Goal: Navigation & Orientation: Find specific page/section

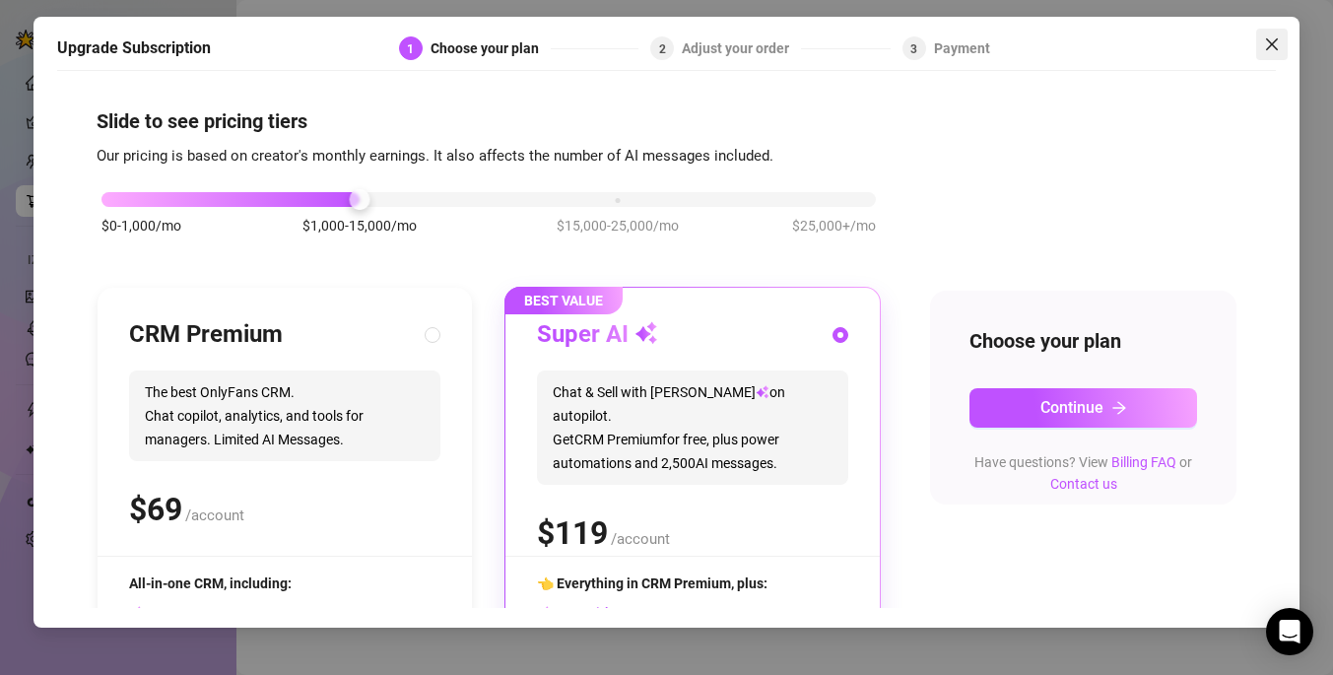
click at [1278, 38] on icon "close" at bounding box center [1272, 44] width 16 height 16
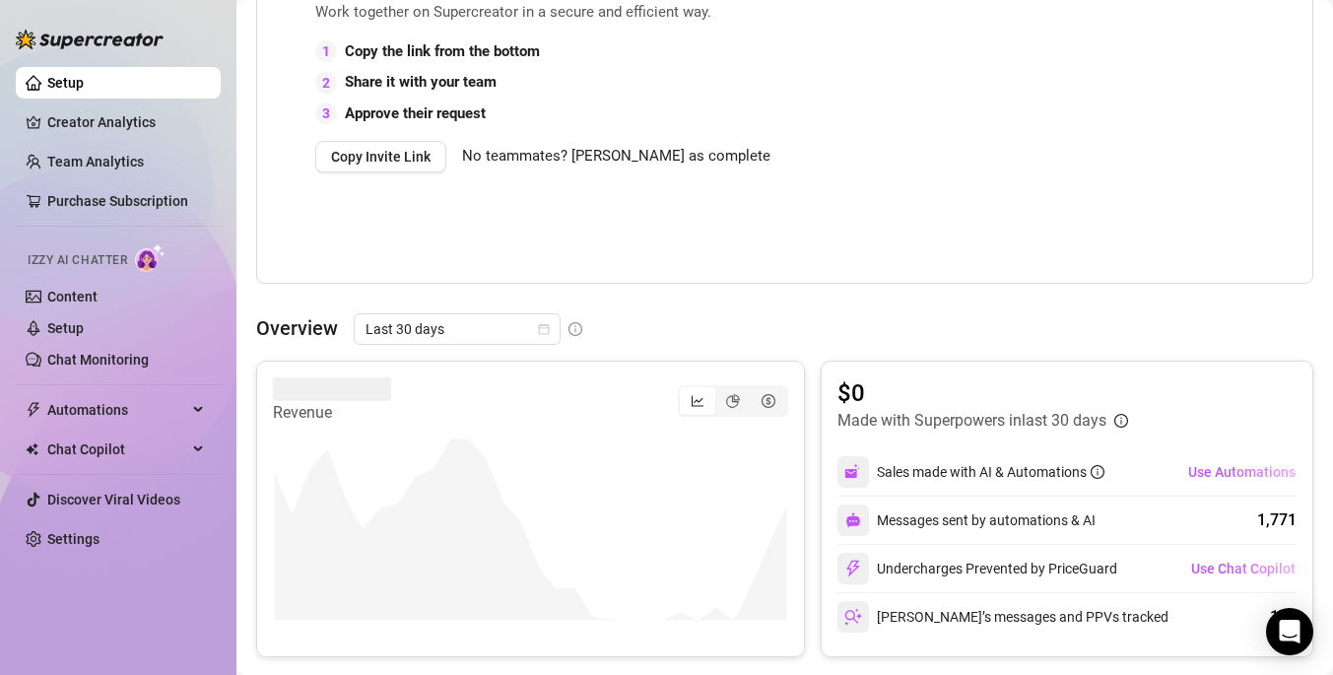
scroll to position [551, 0]
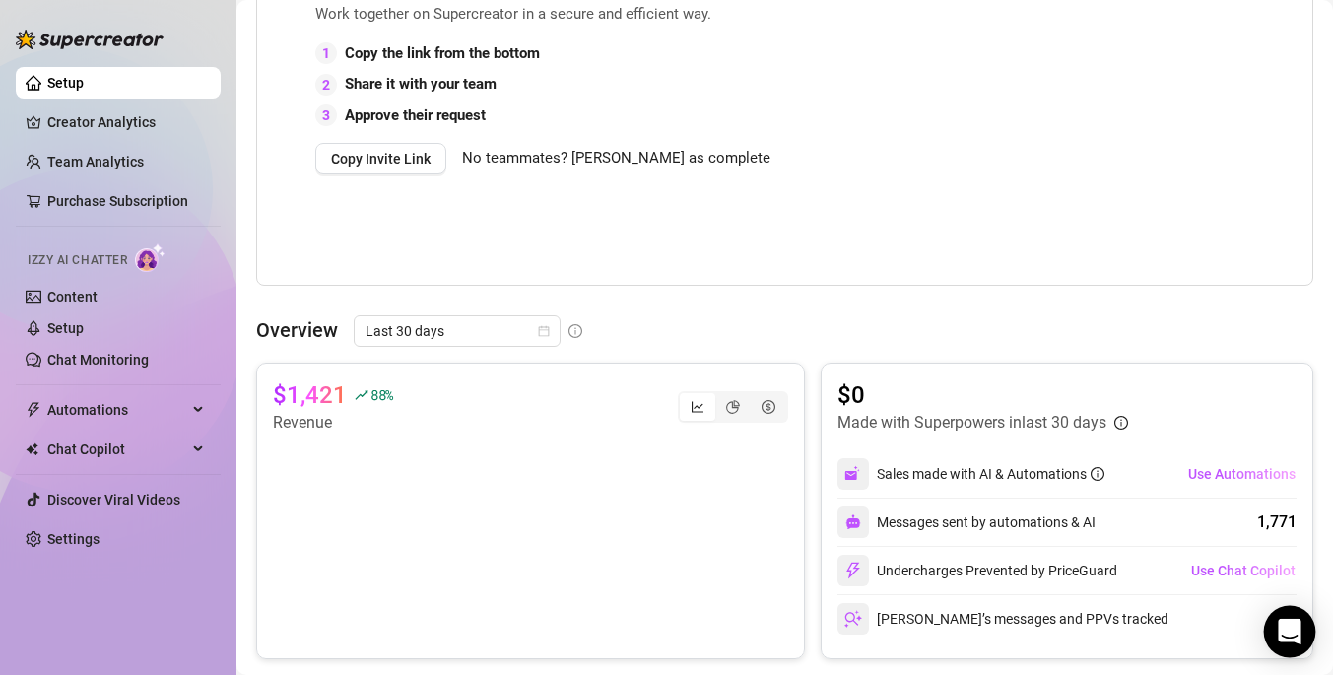
click at [1291, 633] on icon "Open Intercom Messenger" at bounding box center [1289, 632] width 23 height 26
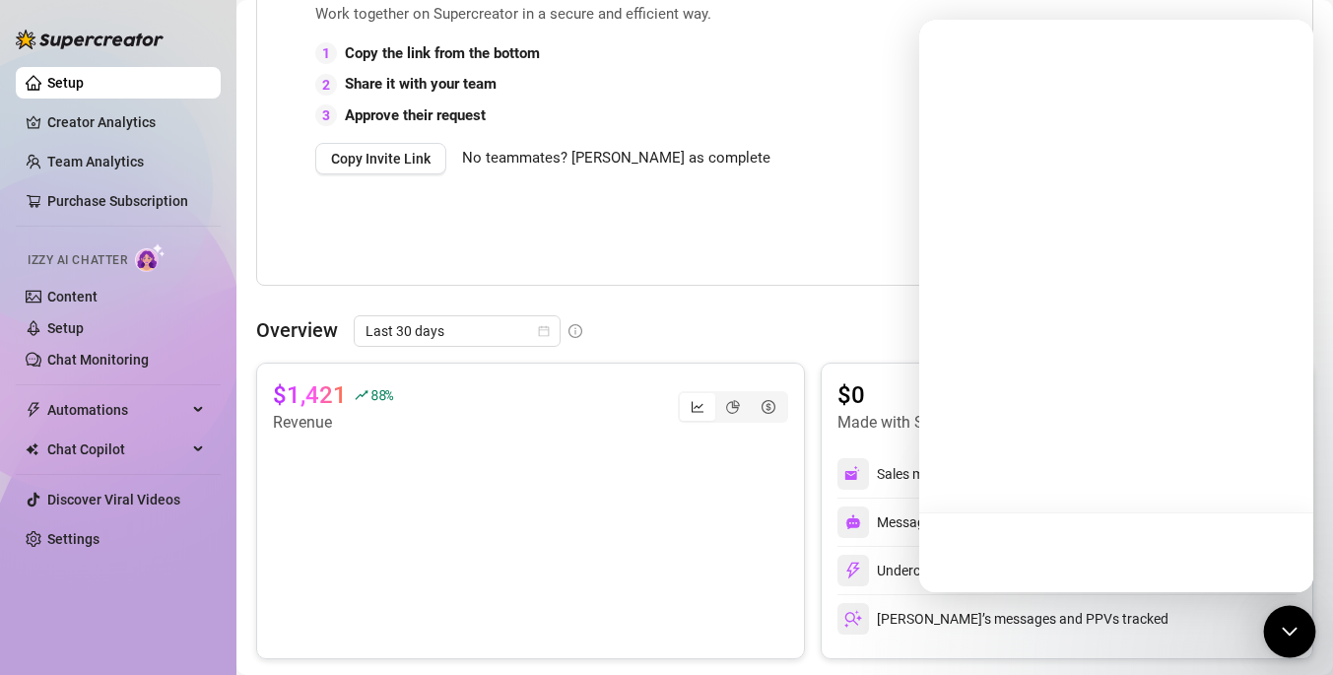
scroll to position [0, 0]
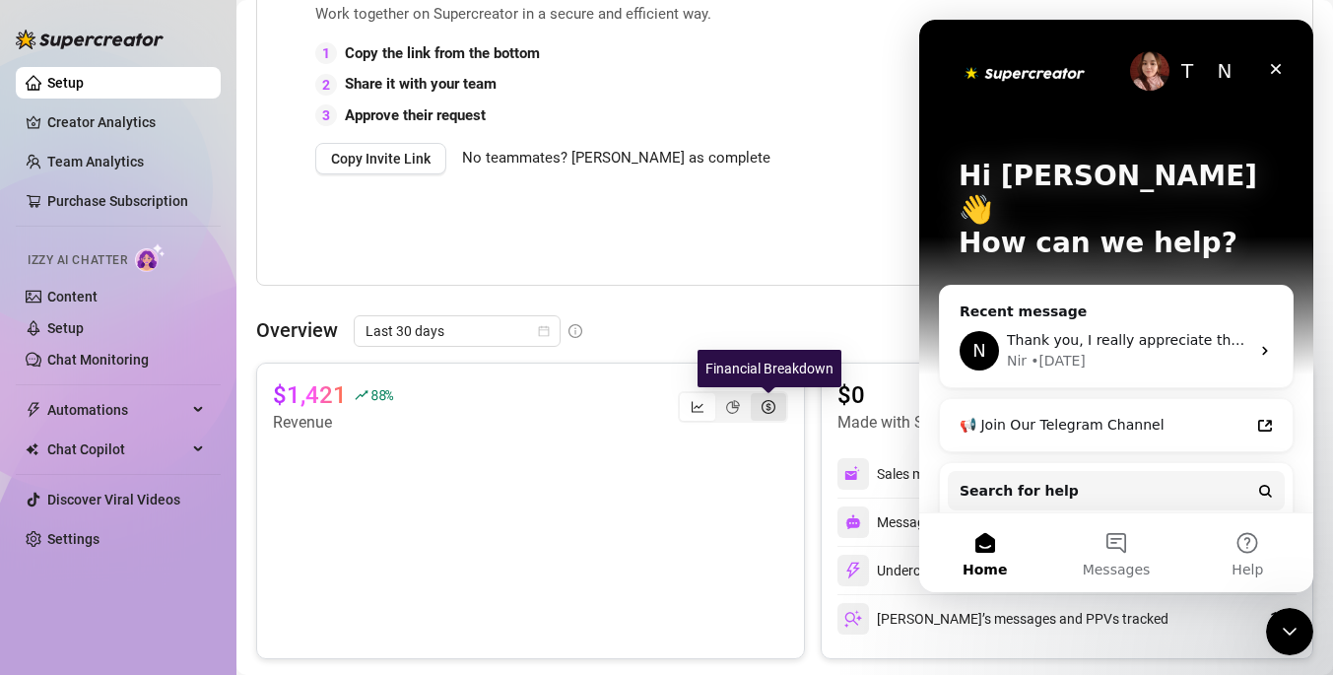
click at [762, 403] on icon "dollar-circle" at bounding box center [768, 407] width 14 height 14
click at [756, 396] on input "segmented control" at bounding box center [756, 396] width 0 height 0
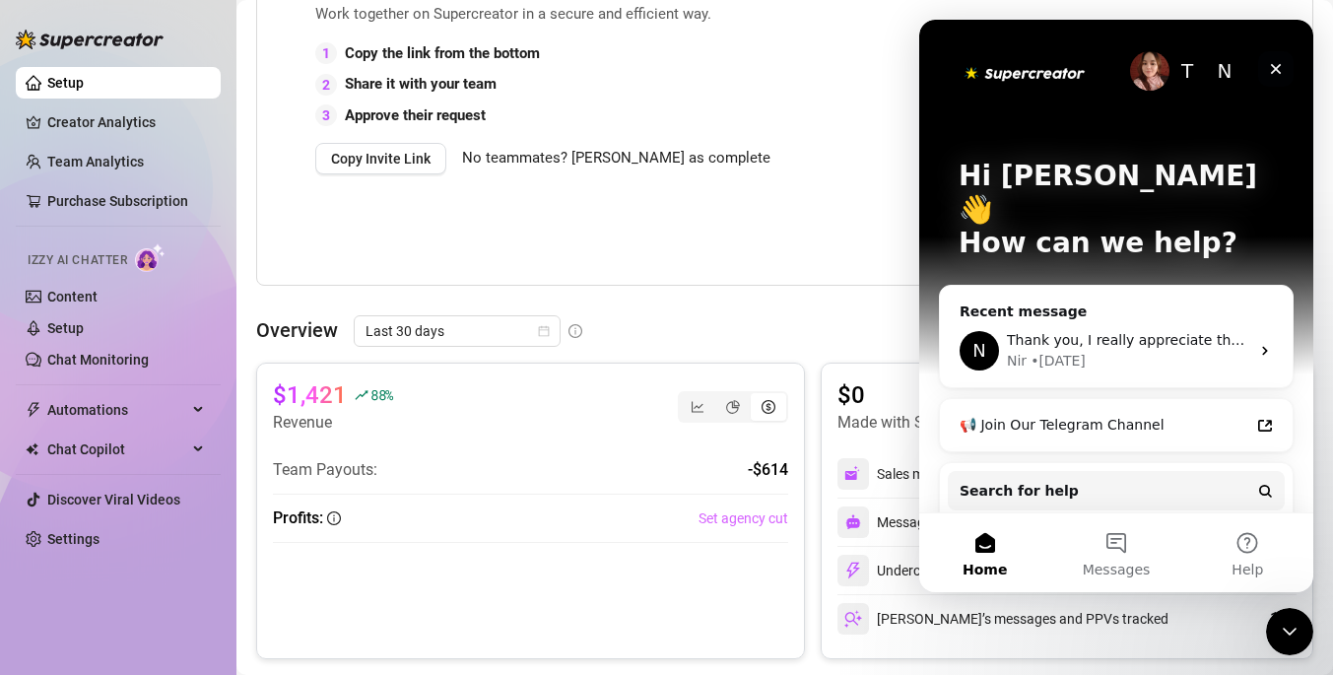
click at [1275, 67] on icon "Close" at bounding box center [1276, 69] width 11 height 11
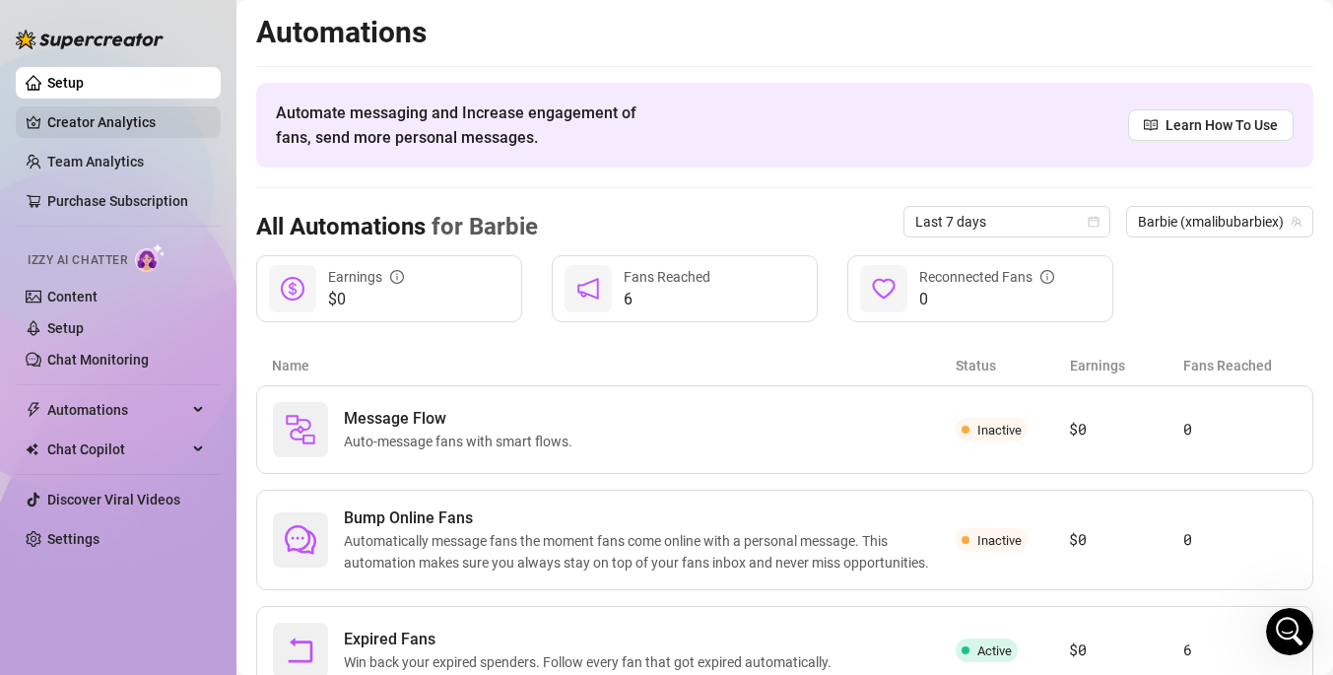
click at [95, 131] on link "Creator Analytics" at bounding box center [126, 122] width 158 height 32
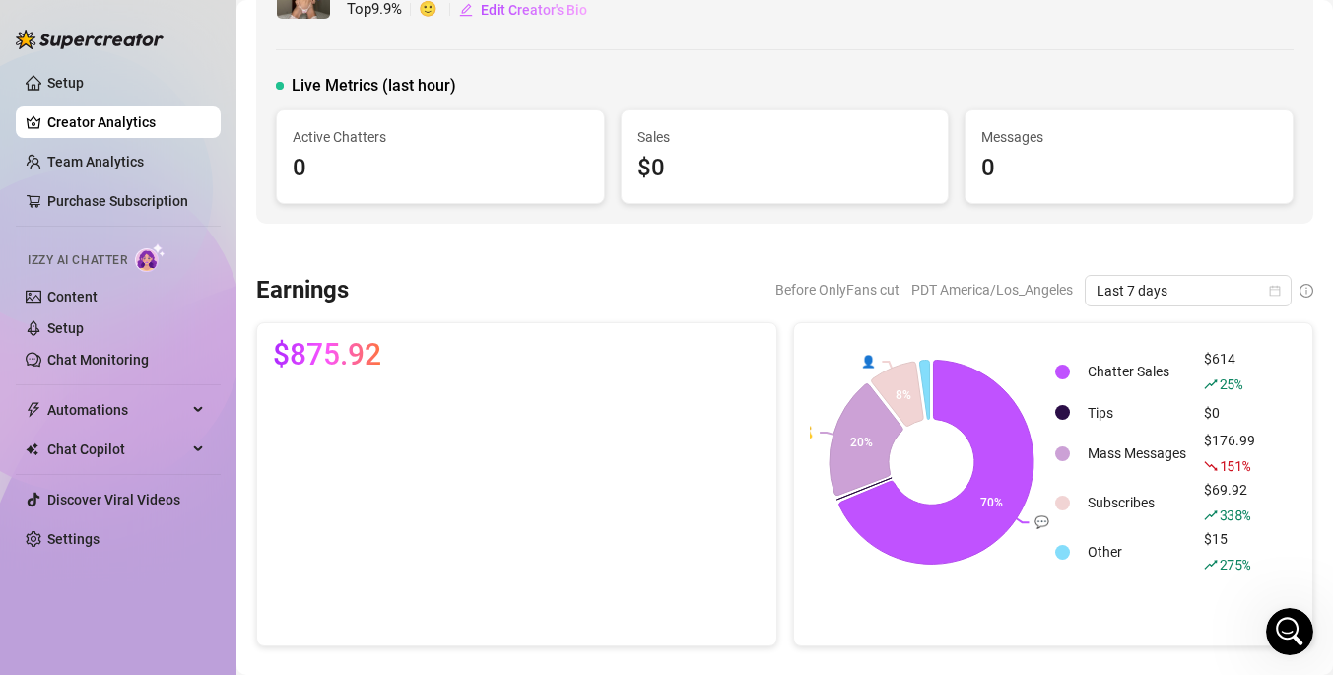
scroll to position [158, 0]
